Goal: Task Accomplishment & Management: Manage account settings

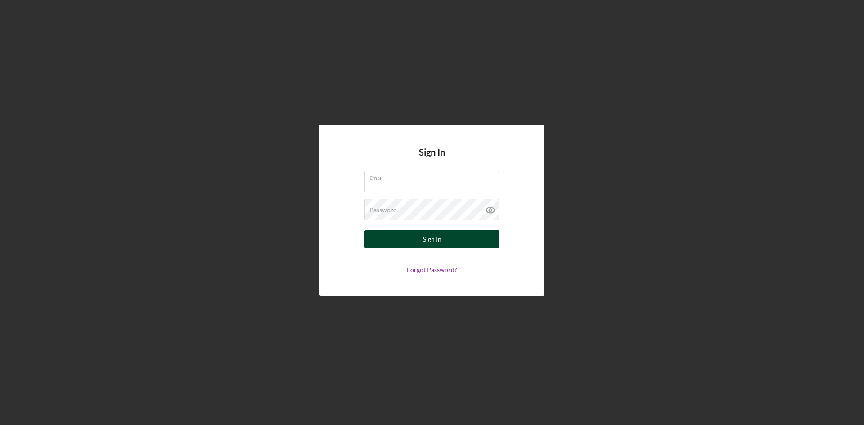
type input "[PERSON_NAME][EMAIL_ADDRESS][DOMAIN_NAME]"
click at [444, 242] on button "Sign In" at bounding box center [432, 240] width 135 height 18
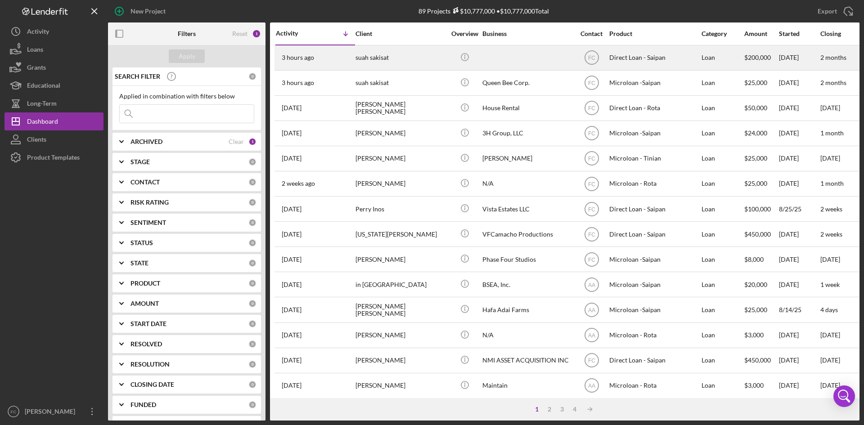
click at [396, 49] on div "suah sakisat" at bounding box center [401, 58] width 90 height 24
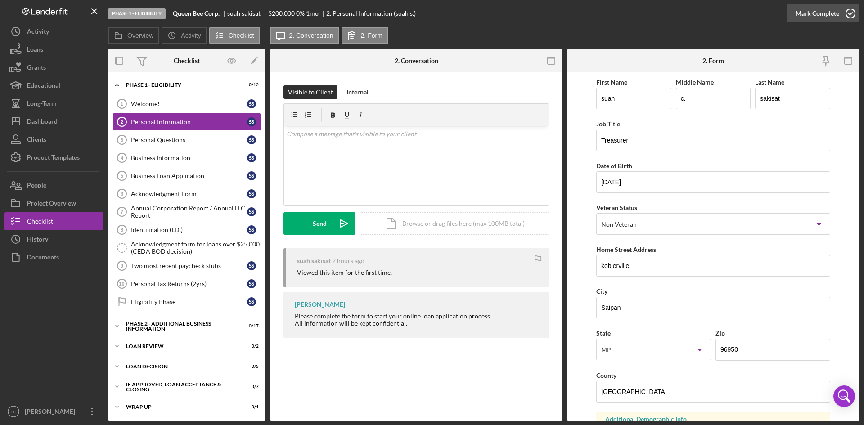
click at [832, 10] on div "Mark Complete" at bounding box center [818, 14] width 44 height 18
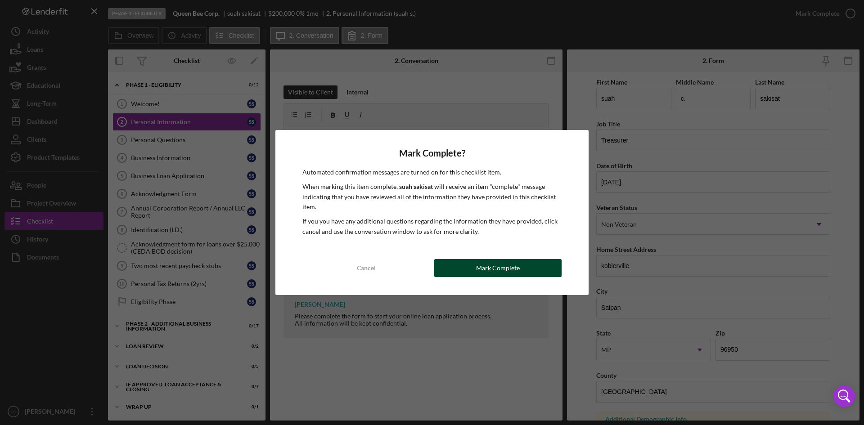
click at [508, 266] on div "Mark Complete" at bounding box center [498, 268] width 44 height 18
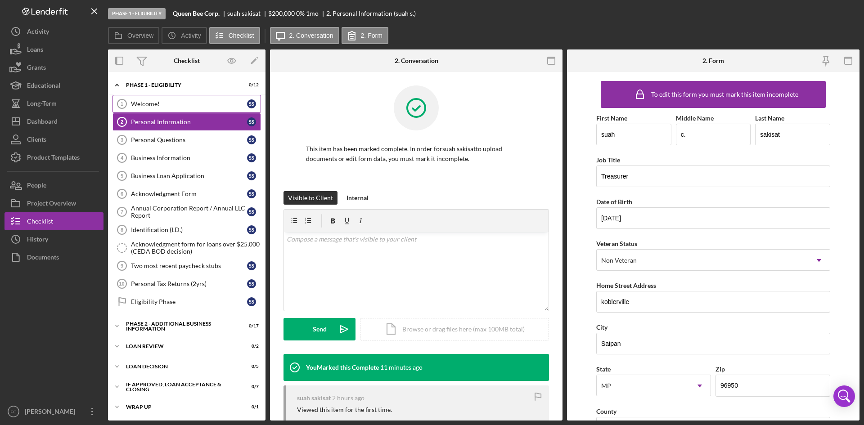
drag, startPoint x: 182, startPoint y: 116, endPoint x: 185, endPoint y: 107, distance: 10.0
click at [182, 114] on link "Personal Information 2 Personal Information s s" at bounding box center [187, 122] width 149 height 18
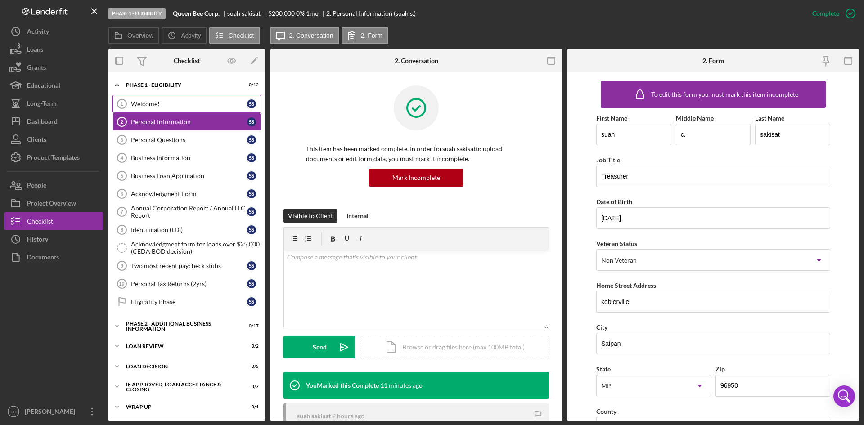
click at [188, 106] on div "Welcome!" at bounding box center [189, 103] width 116 height 7
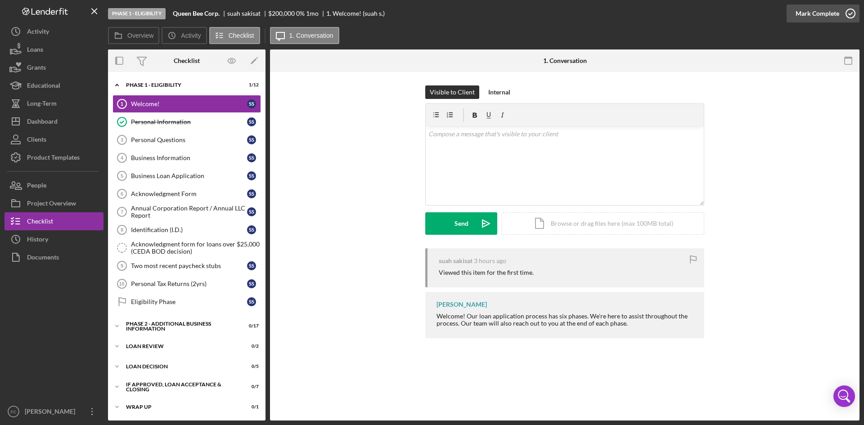
click at [824, 16] on div "Mark Complete" at bounding box center [818, 14] width 44 height 18
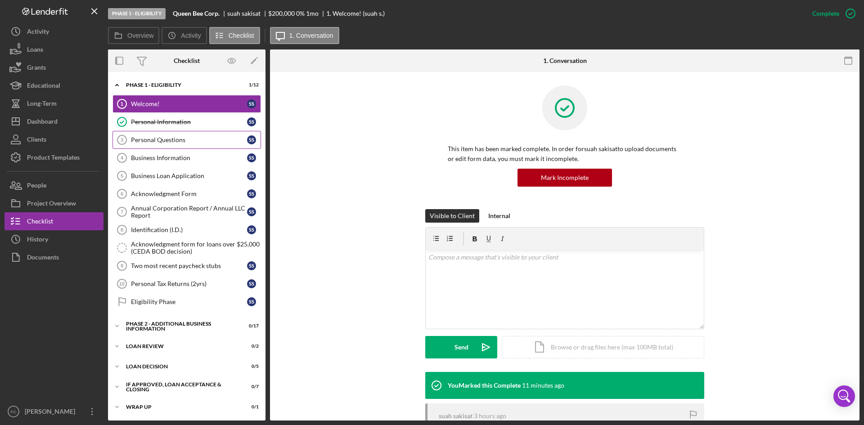
click at [183, 142] on div "Personal Questions" at bounding box center [189, 139] width 116 height 7
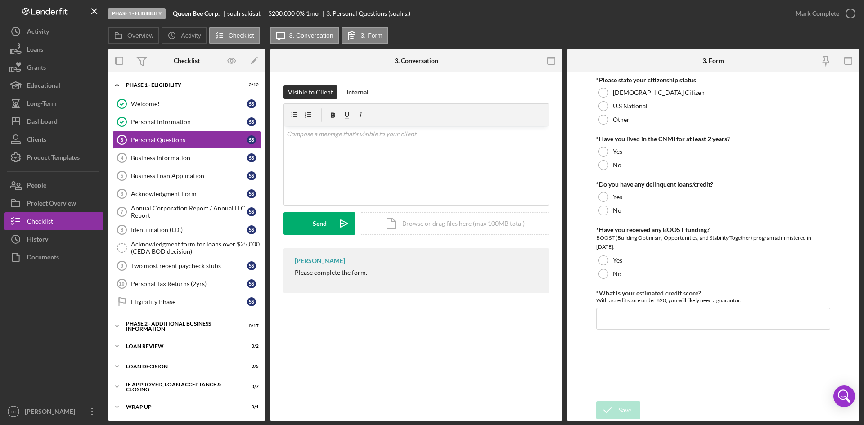
click at [409, 360] on div "Personal Questions 3 Personal Questions Visible to Client Internal v Color teal…" at bounding box center [416, 246] width 293 height 349
click at [78, 112] on button "Long-Term" at bounding box center [54, 104] width 99 height 18
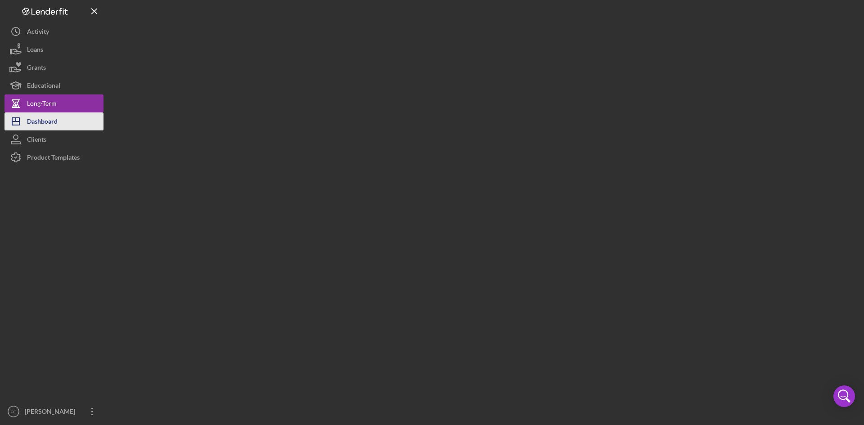
click at [77, 118] on button "Icon/Dashboard Dashboard" at bounding box center [54, 122] width 99 height 18
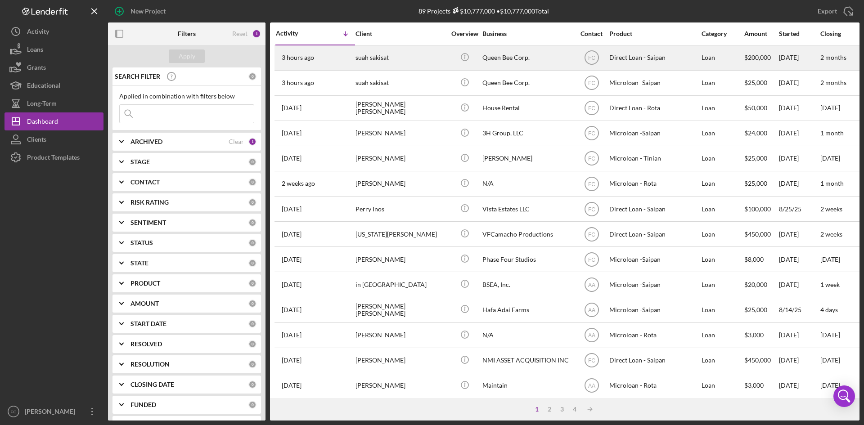
click at [498, 60] on div "Queen Bee Corp." at bounding box center [528, 58] width 90 height 24
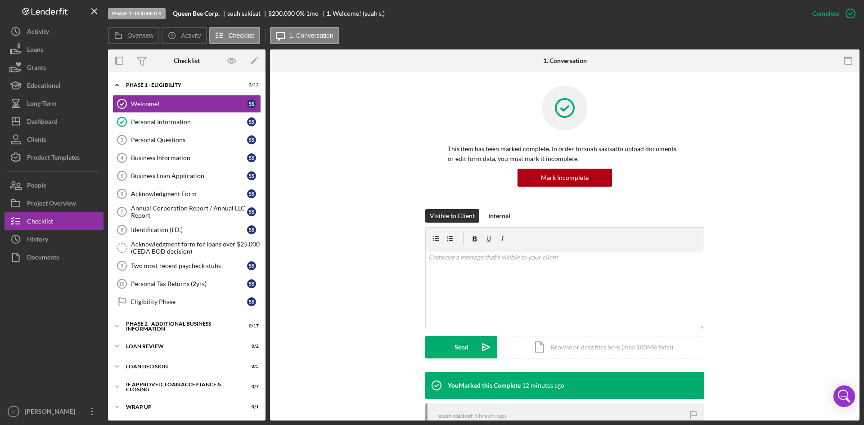
click at [340, 155] on div "This item has been marked complete. In order for suah sakisat to upload documen…" at bounding box center [565, 148] width 563 height 124
click at [60, 126] on button "Icon/Dashboard Dashboard" at bounding box center [54, 122] width 99 height 18
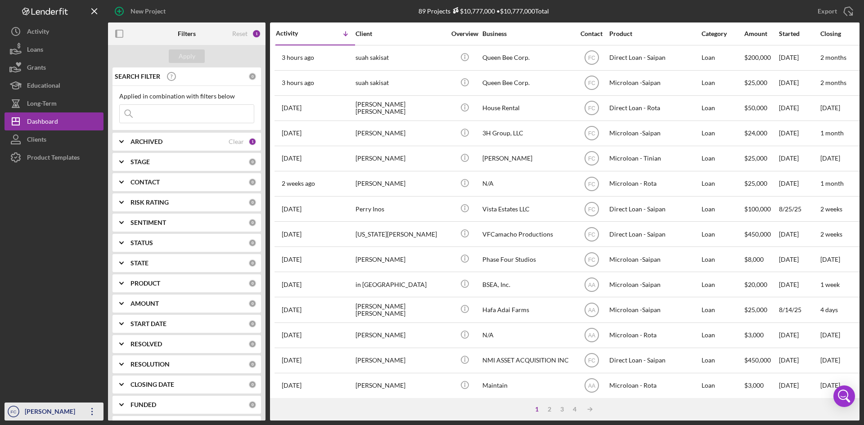
click at [27, 411] on div "[PERSON_NAME]" at bounding box center [52, 413] width 59 height 20
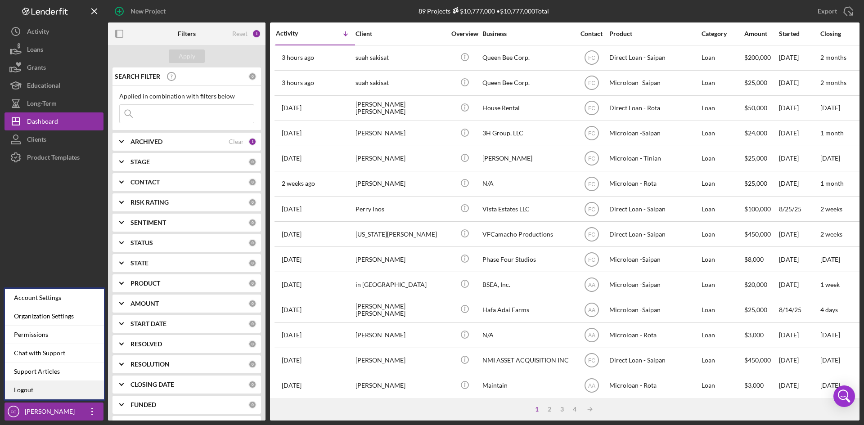
click at [31, 392] on link "Logout" at bounding box center [54, 390] width 99 height 18
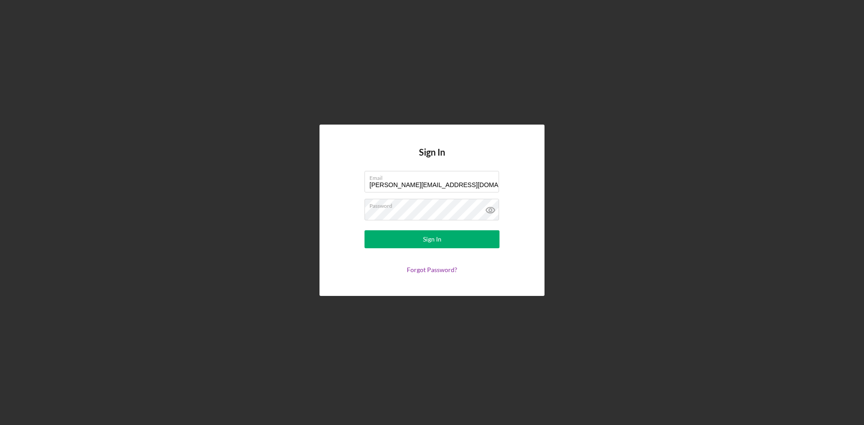
drag, startPoint x: 693, startPoint y: 208, endPoint x: 857, endPoint y: 41, distance: 233.7
click at [701, 197] on div "Sign In Email [PERSON_NAME][EMAIL_ADDRESS][DOMAIN_NAME] Password Sign In Forgot…" at bounding box center [432, 210] width 855 height 421
